Goal: Entertainment & Leisure: Consume media (video, audio)

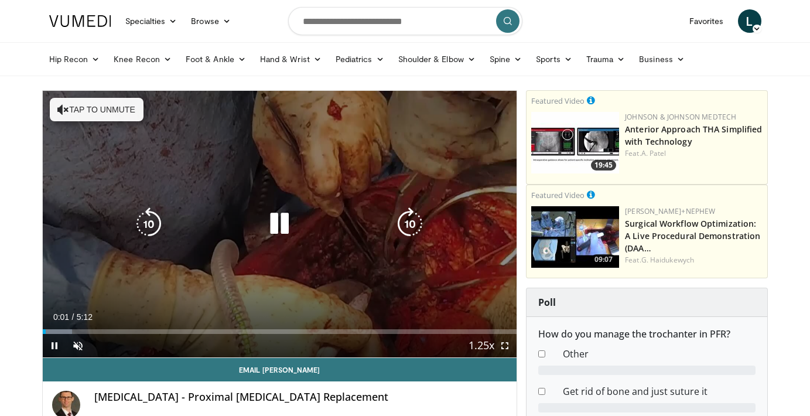
click at [110, 117] on button "Tap to unmute" at bounding box center [97, 109] width 94 height 23
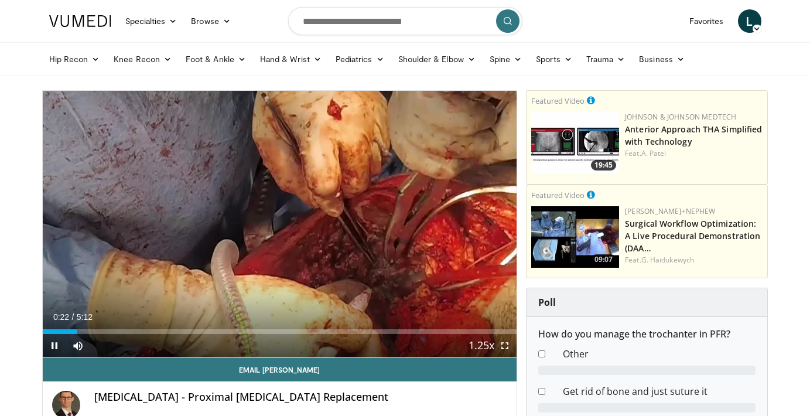
click at [507, 345] on span "Video Player" at bounding box center [504, 345] width 23 height 23
